Goal: Find specific page/section: Find specific page/section

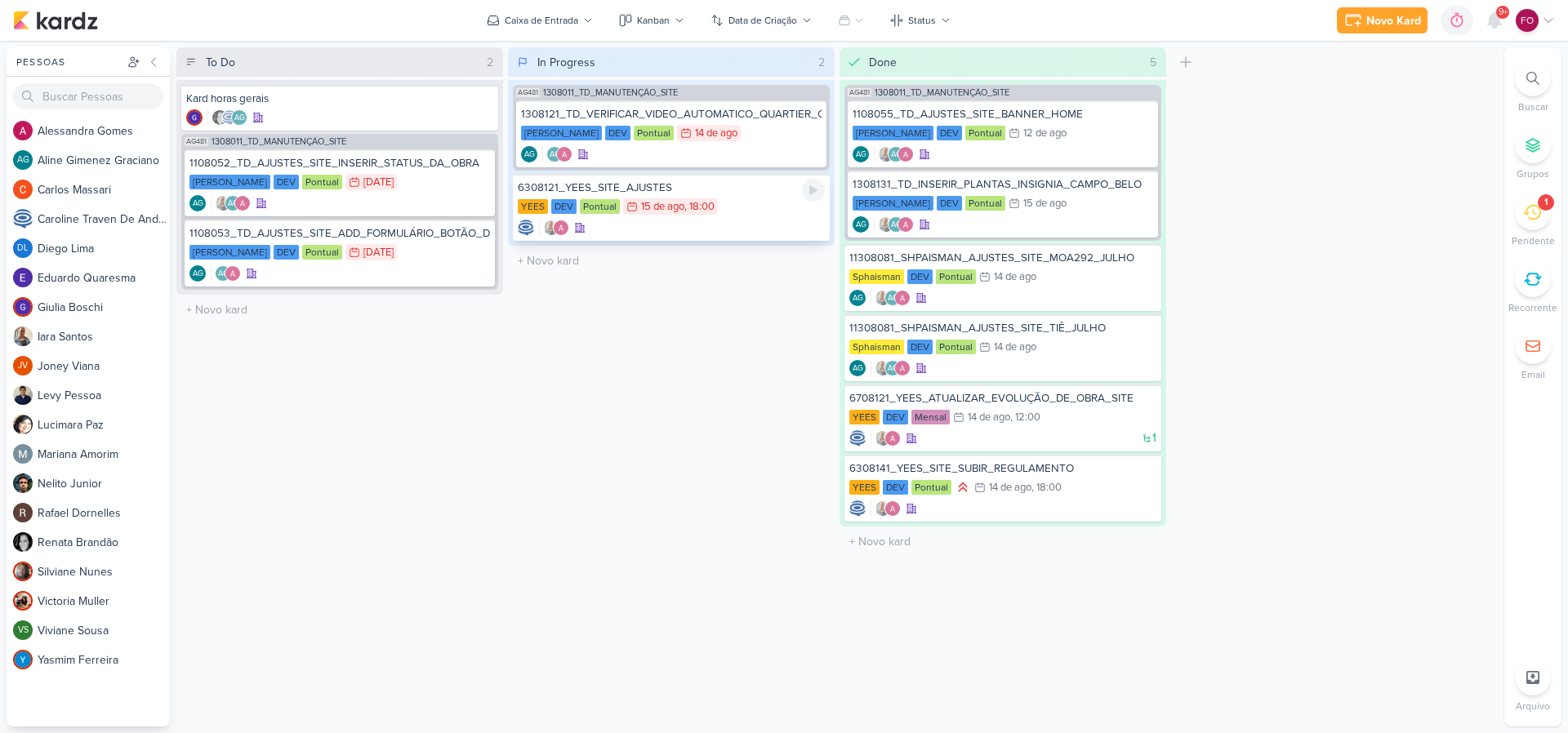
click at [758, 194] on div "6308121_YEES_SITE_AJUSTES" at bounding box center [671, 188] width 307 height 15
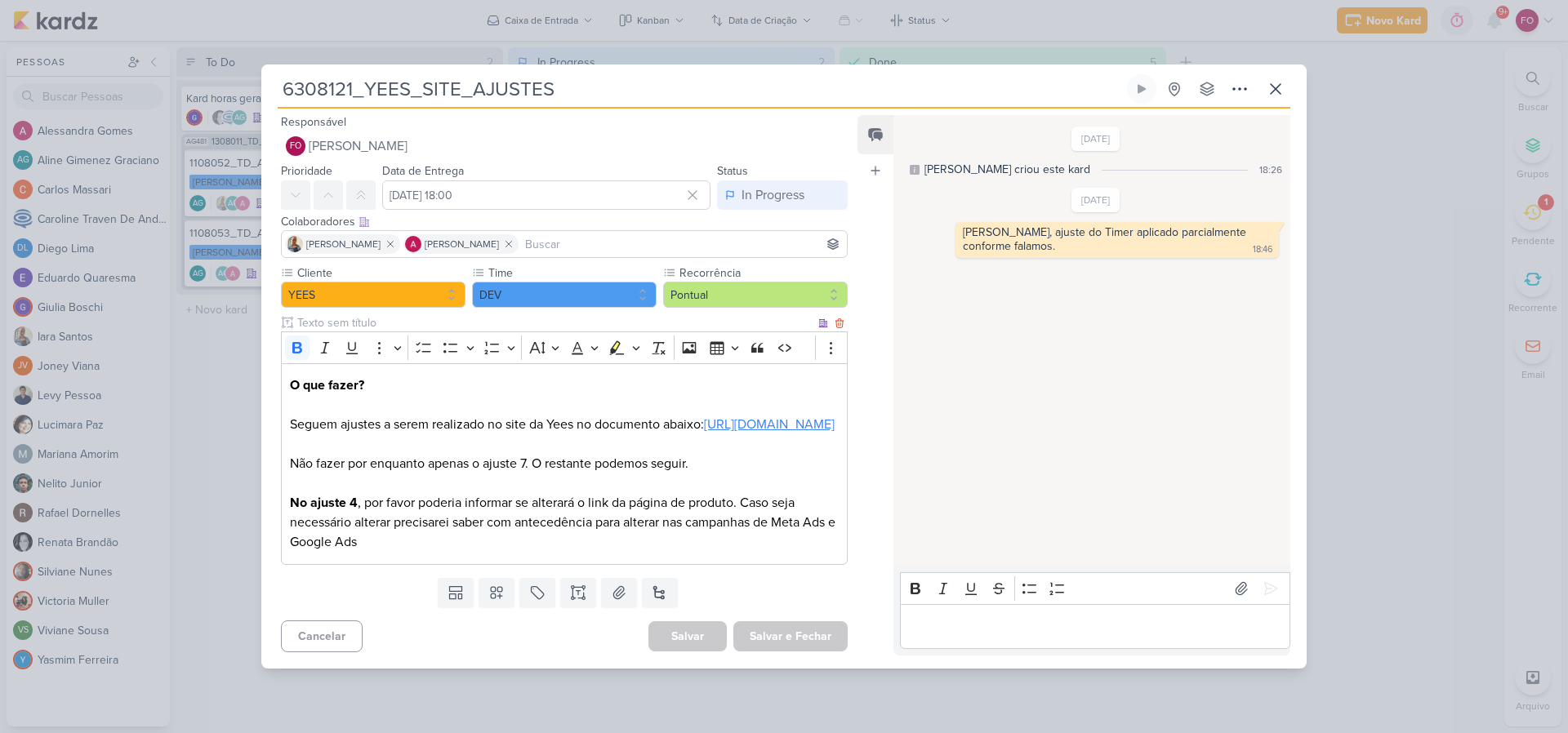
click at [704, 427] on link "https://docs.google.com/document/d/1XrP7bYplFZjU1iV1LQPfAucVqSeozMyZX1UkMlJJBfM…" at bounding box center [769, 425] width 130 height 17
click at [1285, 79] on icon at bounding box center [1276, 89] width 19 height 19
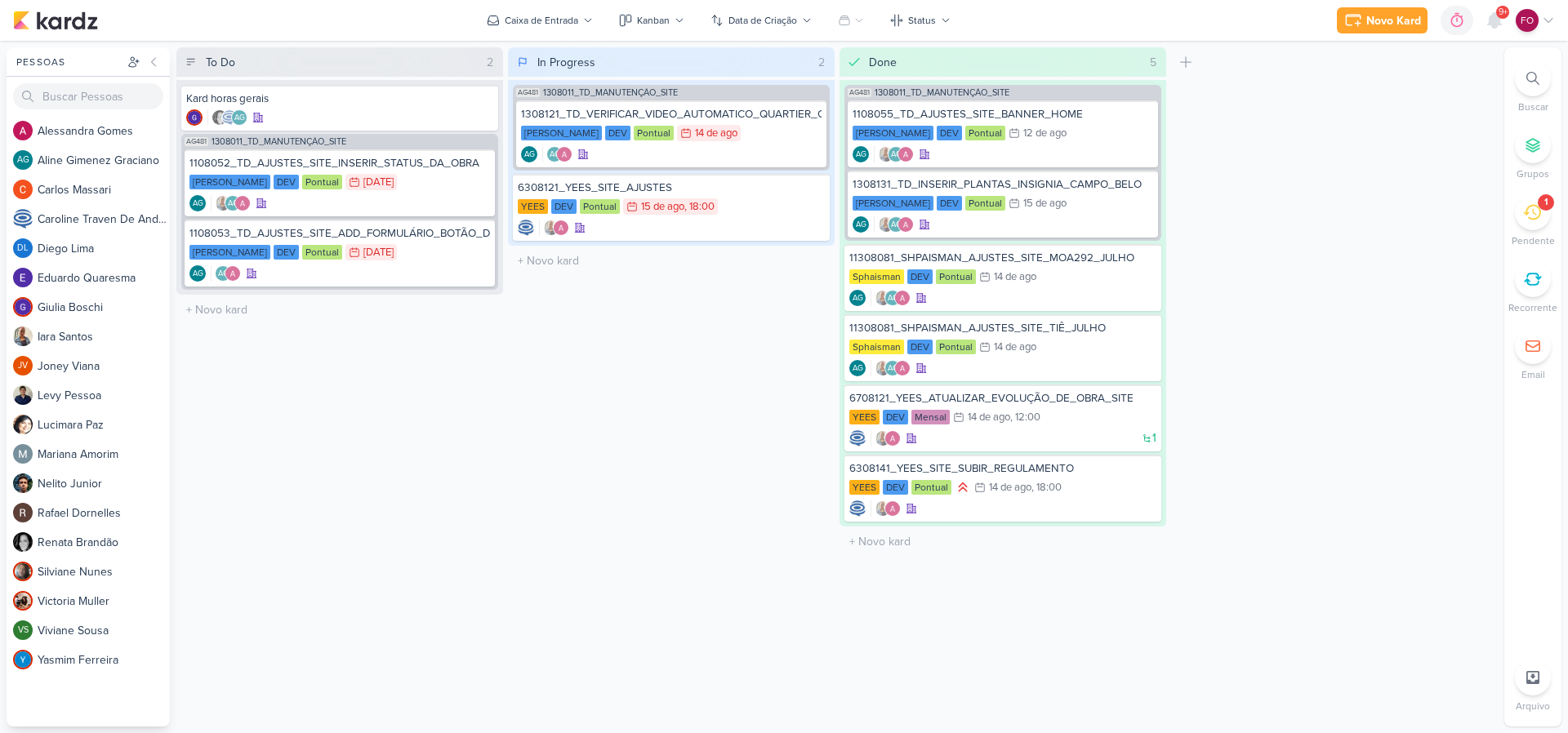
click at [1543, 212] on div "1" at bounding box center [1533, 212] width 36 height 36
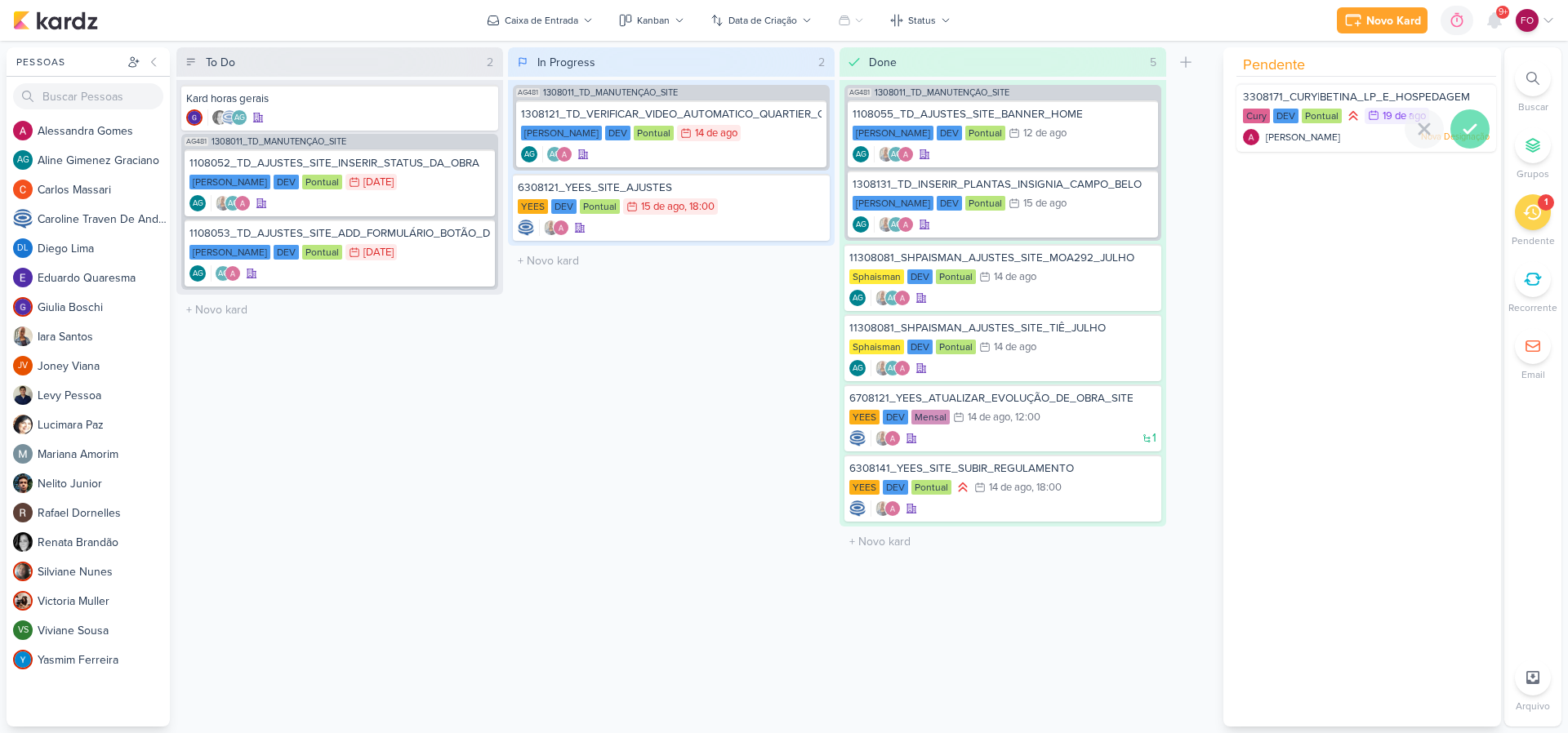
click at [1464, 119] on icon at bounding box center [1470, 128] width 19 height 19
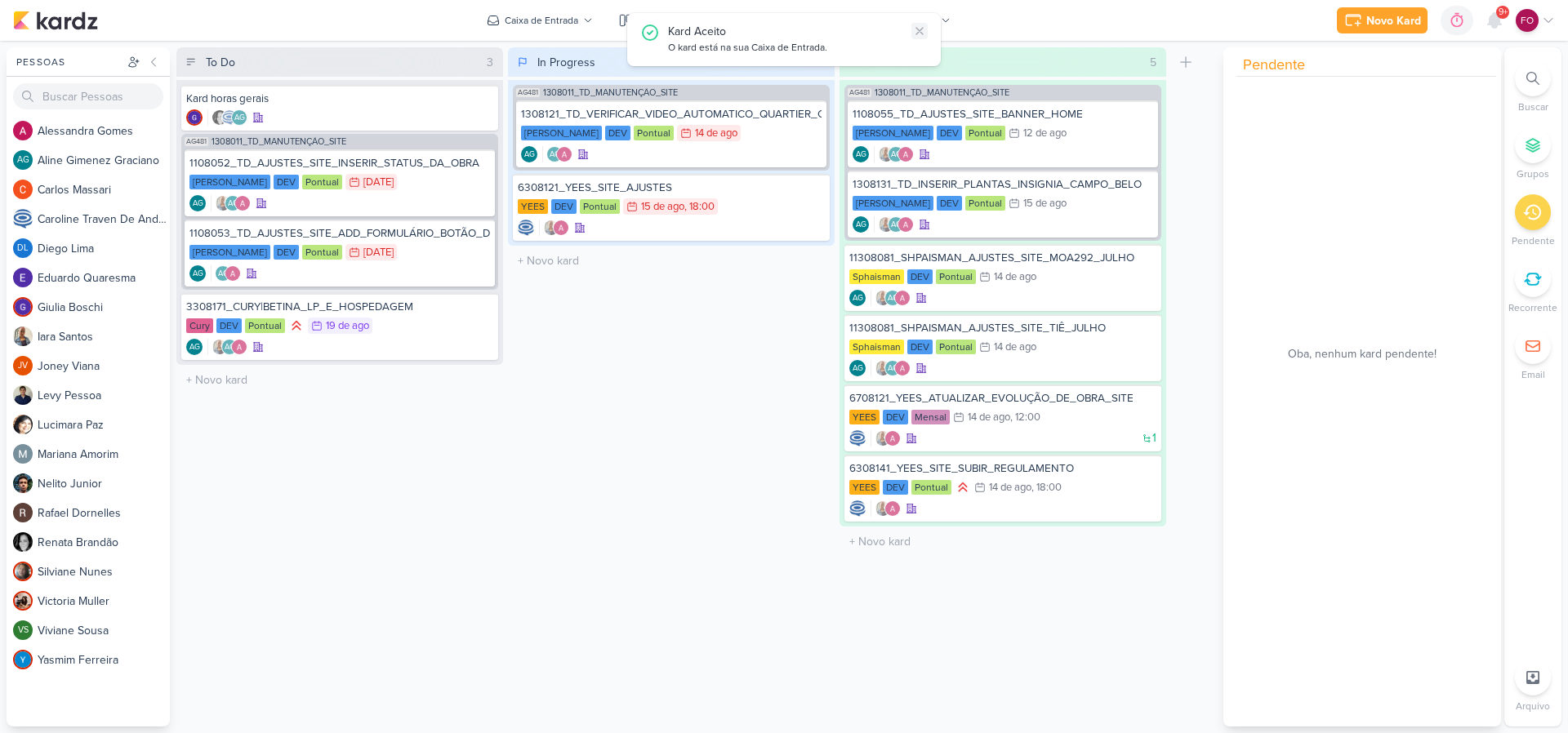
click at [918, 29] on icon at bounding box center [919, 31] width 6 height 6
click at [667, 371] on div "In Progress 2 Mover Para Esquerda Mover Para Direita Deletar AG481 1308011_TD_M…" at bounding box center [671, 386] width 326 height 679
